Goal: Transaction & Acquisition: Download file/media

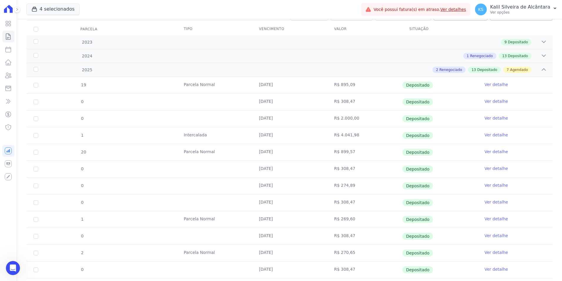
scroll to position [34, 0]
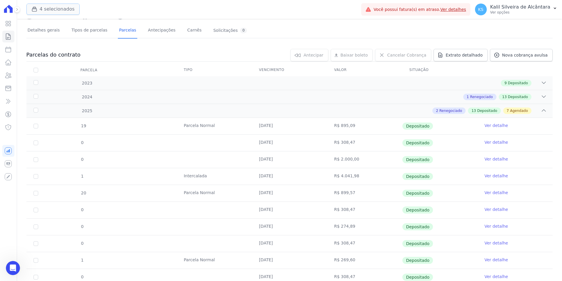
click at [56, 10] on button "4 selecionados" at bounding box center [52, 9] width 53 height 11
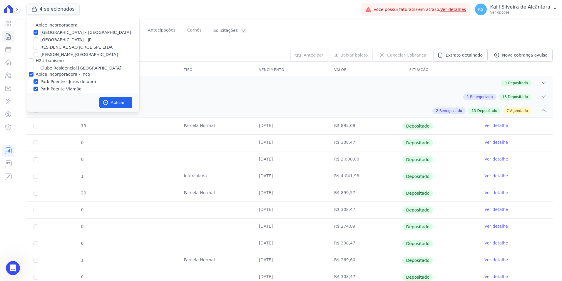
click at [309, 89] on div "2023 9 Depositado" at bounding box center [289, 83] width 526 height 14
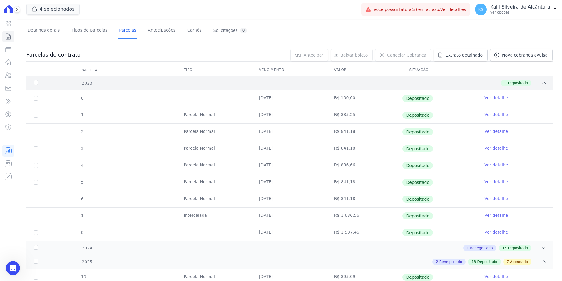
click at [325, 84] on div "9 Depositado" at bounding box center [315, 83] width 463 height 6
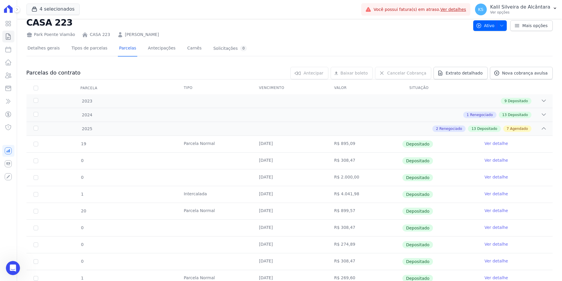
scroll to position [0, 0]
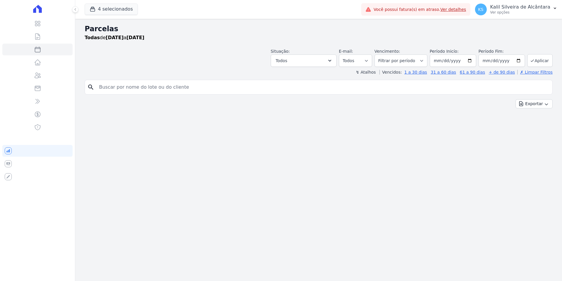
select select
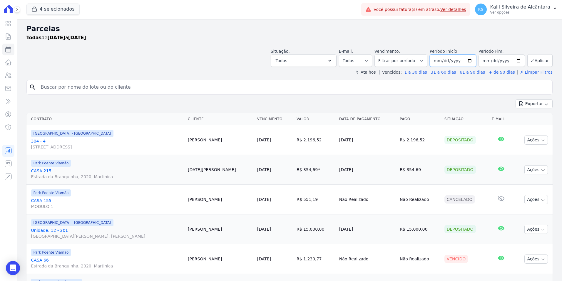
click at [473, 61] on input "2025-08-01" at bounding box center [453, 60] width 46 height 12
type input "2025-08-01"
type input "2023-01-01"
drag, startPoint x: 478, startPoint y: 84, endPoint x: 483, endPoint y: 84, distance: 4.5
click at [479, 84] on input "search" at bounding box center [293, 87] width 513 height 12
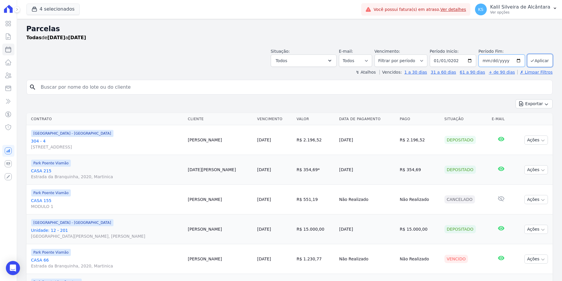
drag, startPoint x: 507, startPoint y: 61, endPoint x: 472, endPoint y: 61, distance: 34.7
click at [472, 61] on div "Situação: Agendado Em Aberto Pago Processando Cancelado Vencido Transferindo De…" at bounding box center [412, 57] width 282 height 19
type input "2025-12-31"
click at [541, 65] on button "Aplicar" at bounding box center [540, 60] width 25 height 13
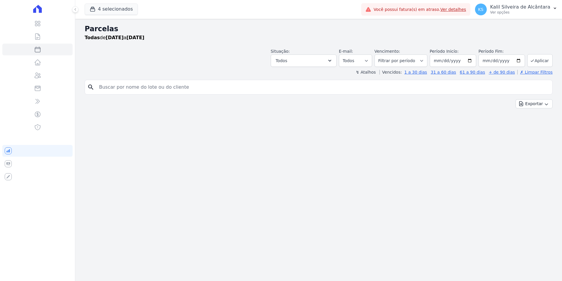
select select
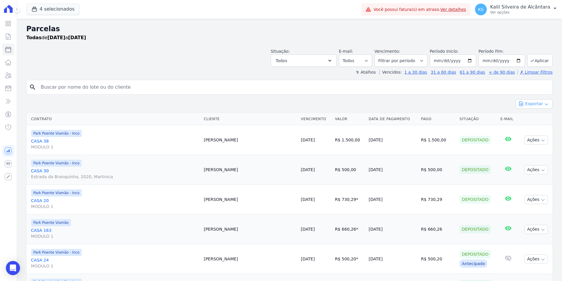
click at [532, 102] on button "Exportar" at bounding box center [534, 103] width 37 height 9
click at [536, 129] on span "Exportar CSV" at bounding box center [533, 128] width 31 height 6
